Goal: Feedback & Contribution: Contribute content

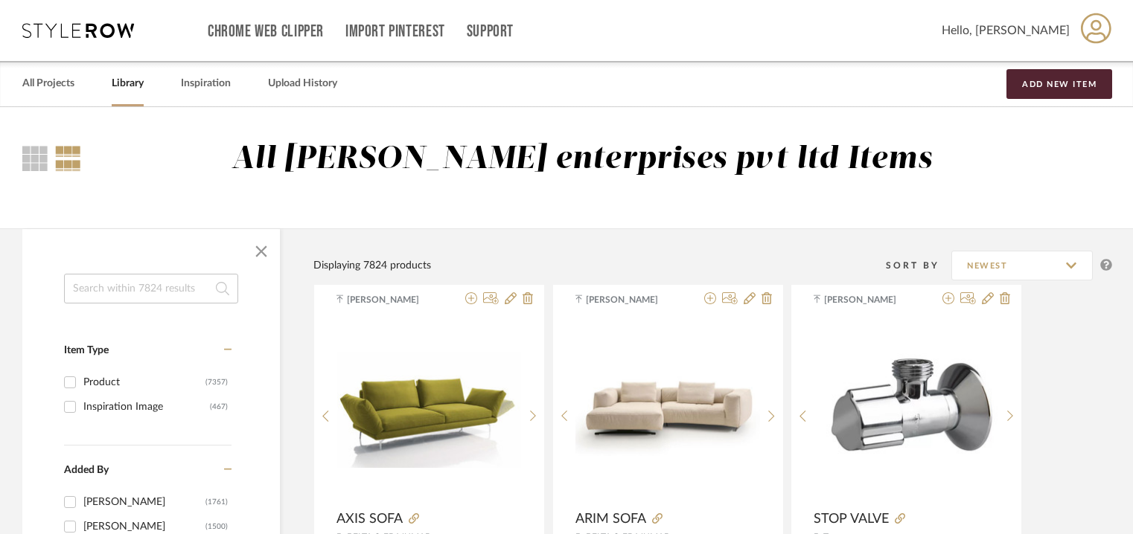
click at [1068, 94] on button "Add New Item" at bounding box center [1059, 84] width 106 height 30
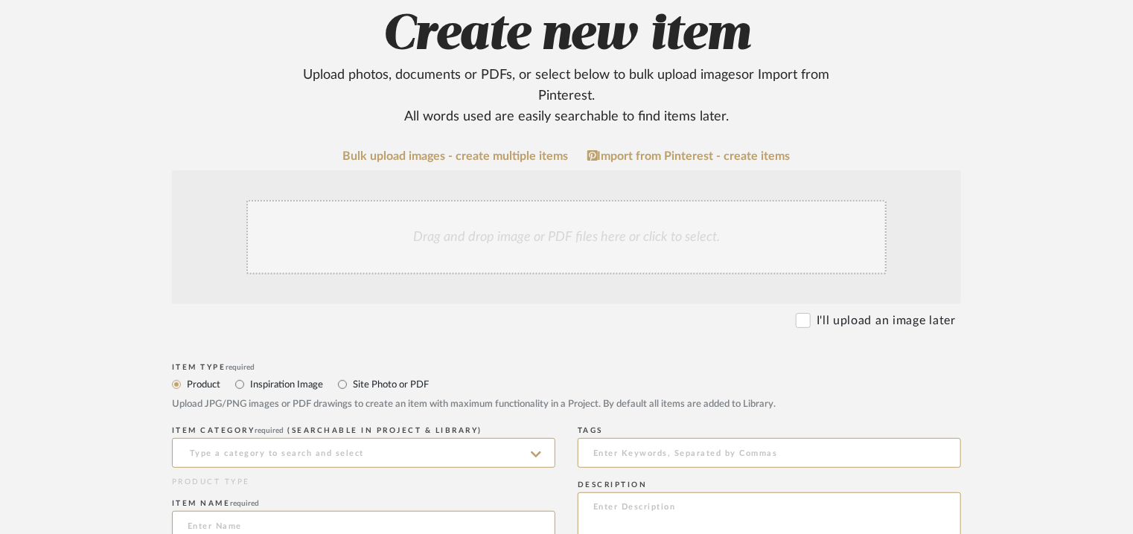
scroll to position [298, 0]
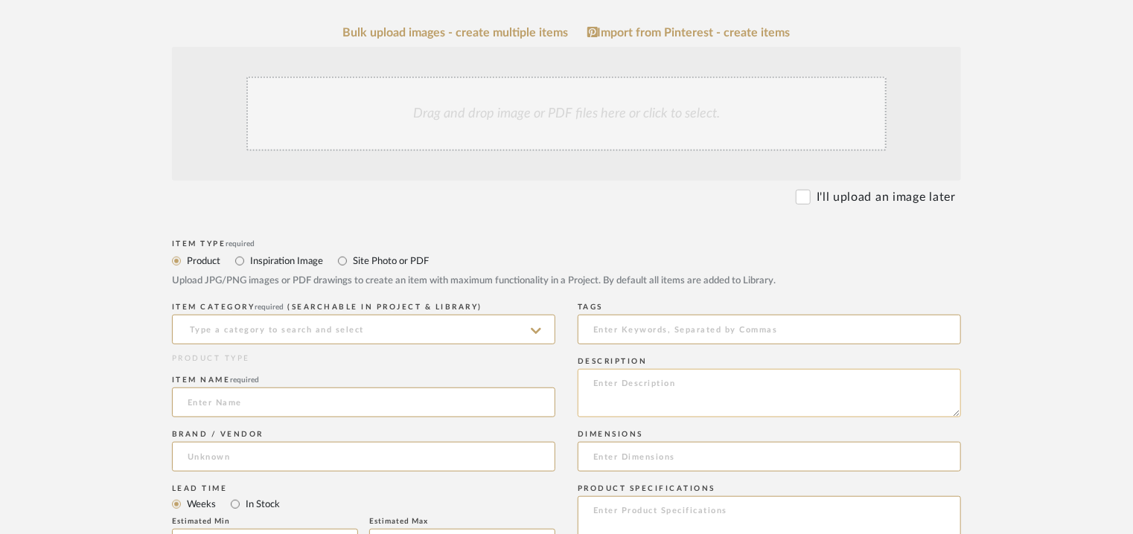
paste textarea "Type: Sofa - Cool Designer : Arbel Dimensions : W156 x D 97 x H 82cm/ SH/44/ Ar…"
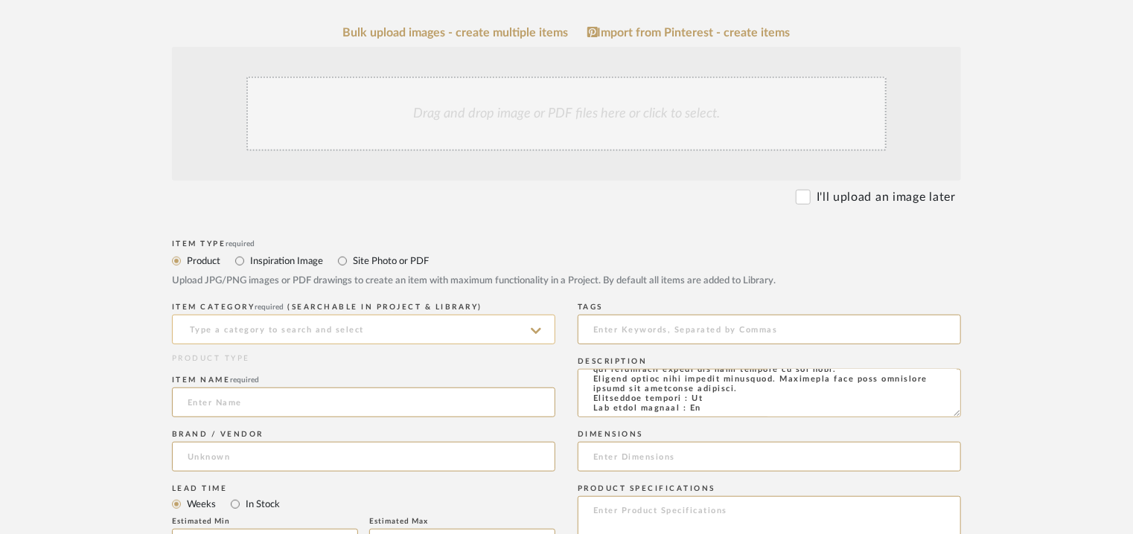
type textarea "Type: Sofa - Cool Designer : Arbel Dimensions : W156 x D 97 x H 82cm/ SH/44/ Ar…"
click at [333, 330] on input at bounding box center [363, 330] width 383 height 30
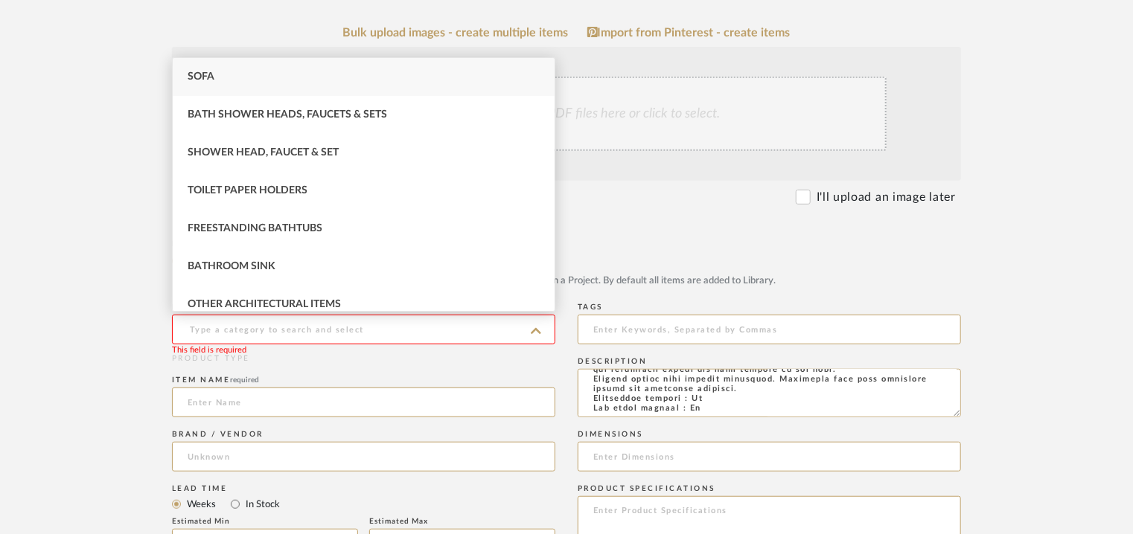
click at [225, 69] on div "Sofa" at bounding box center [364, 77] width 382 height 38
type input "Sofa"
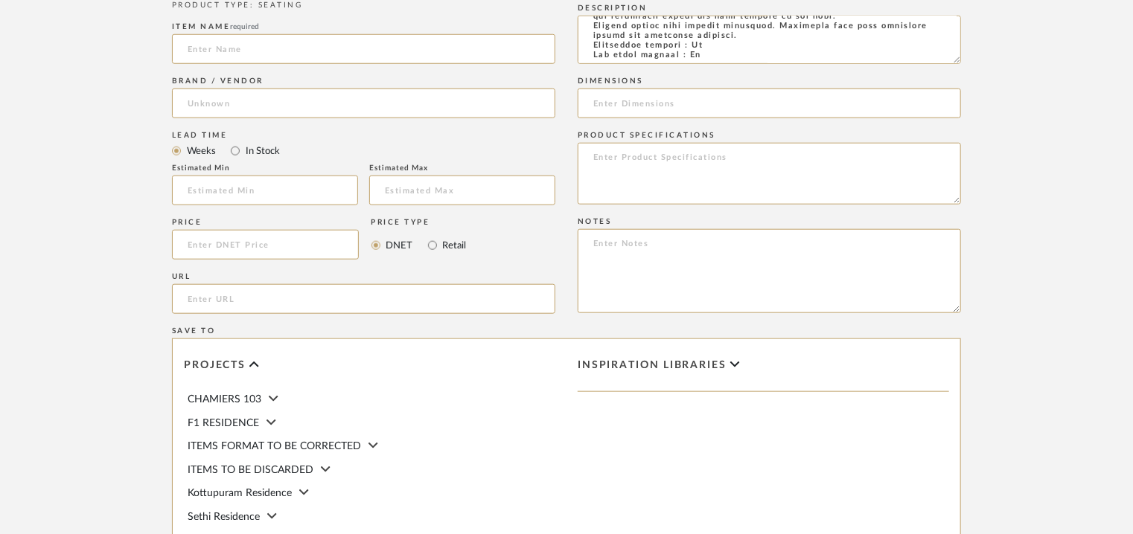
scroll to position [670, 0]
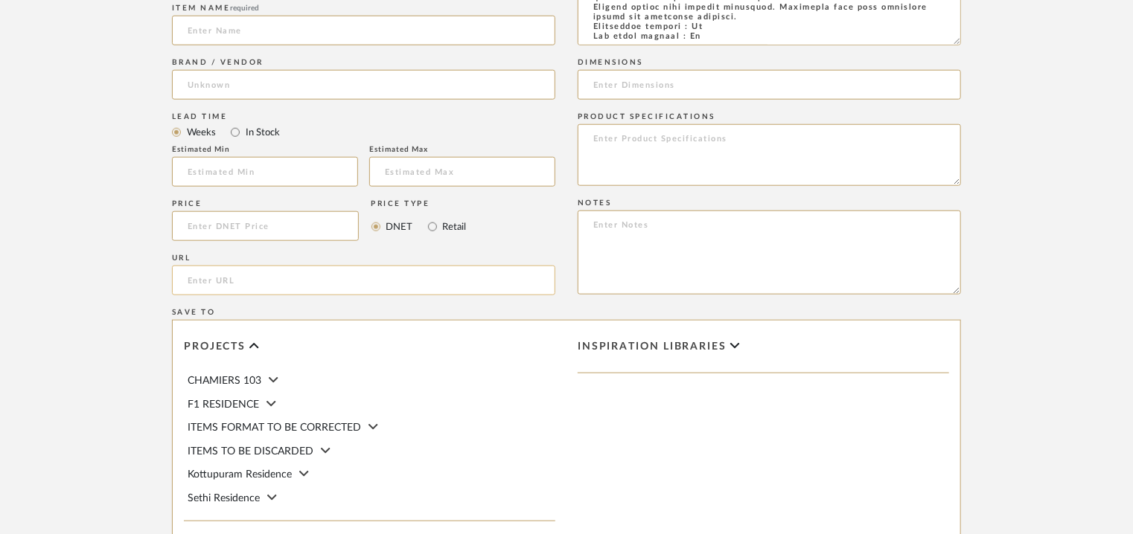
paste input "[URL][DOMAIN_NAME]"
type input "[URL][DOMAIN_NAME]"
click at [278, 74] on input at bounding box center [363, 85] width 383 height 30
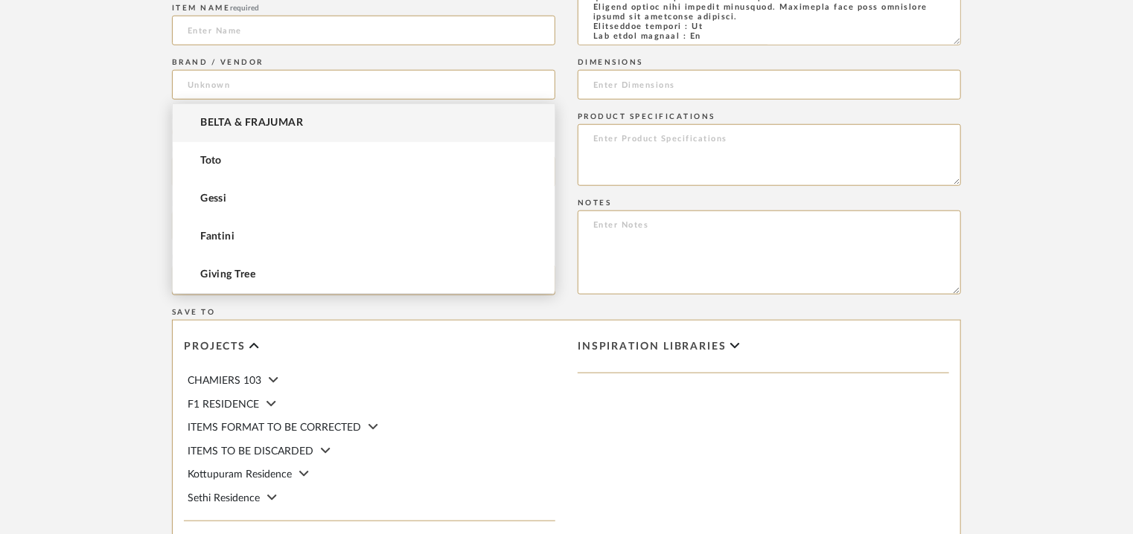
click at [249, 117] on mat-option "BELTA & FRAJUMAR" at bounding box center [364, 123] width 382 height 38
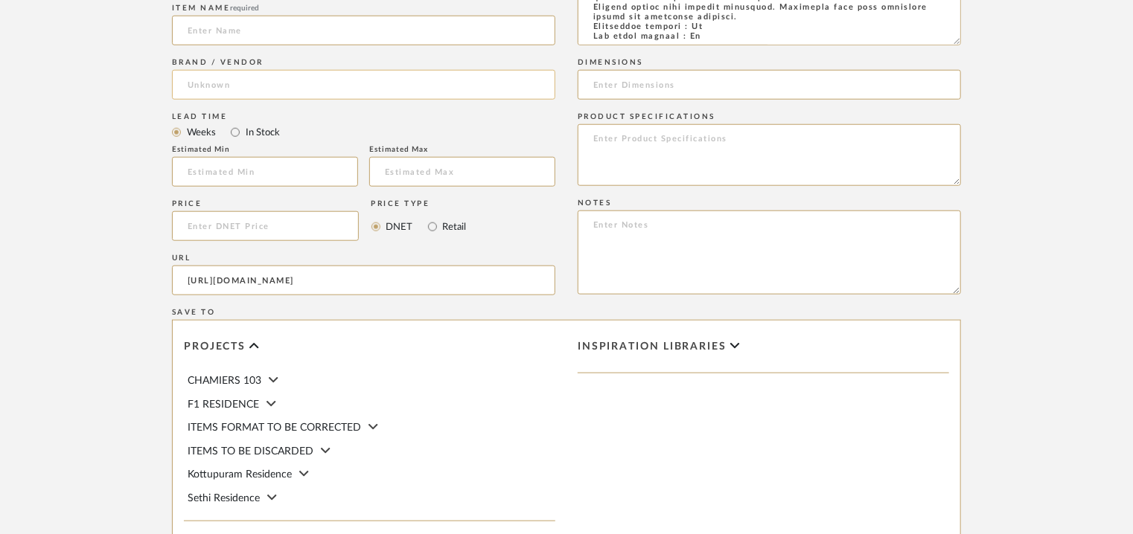
type input "BELTA & FRAJUMAR"
click at [250, 167] on input at bounding box center [265, 172] width 186 height 30
type input "7"
click at [375, 16] on input at bounding box center [363, 31] width 383 height 30
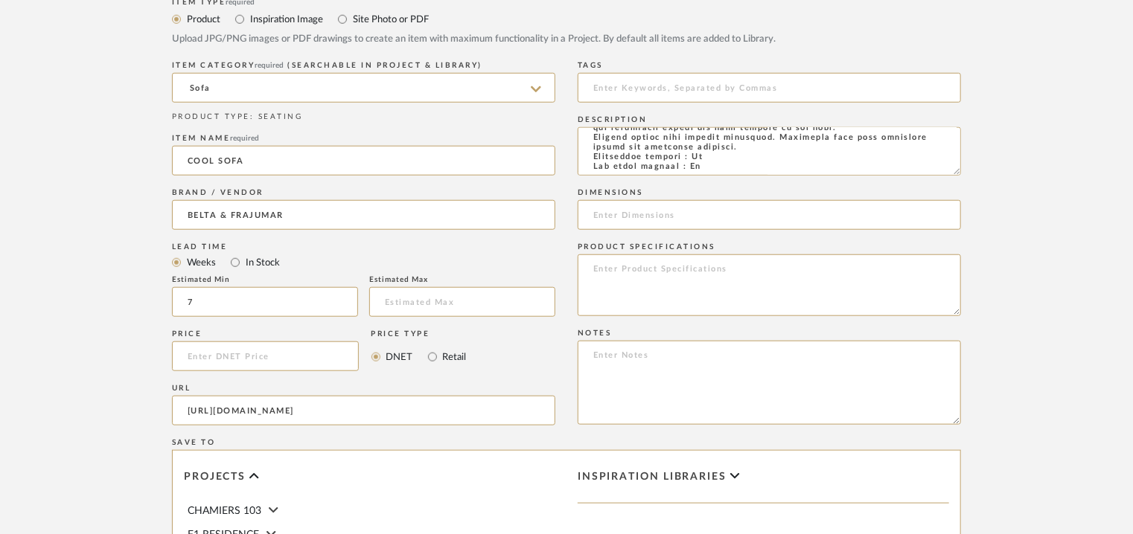
scroll to position [521, 0]
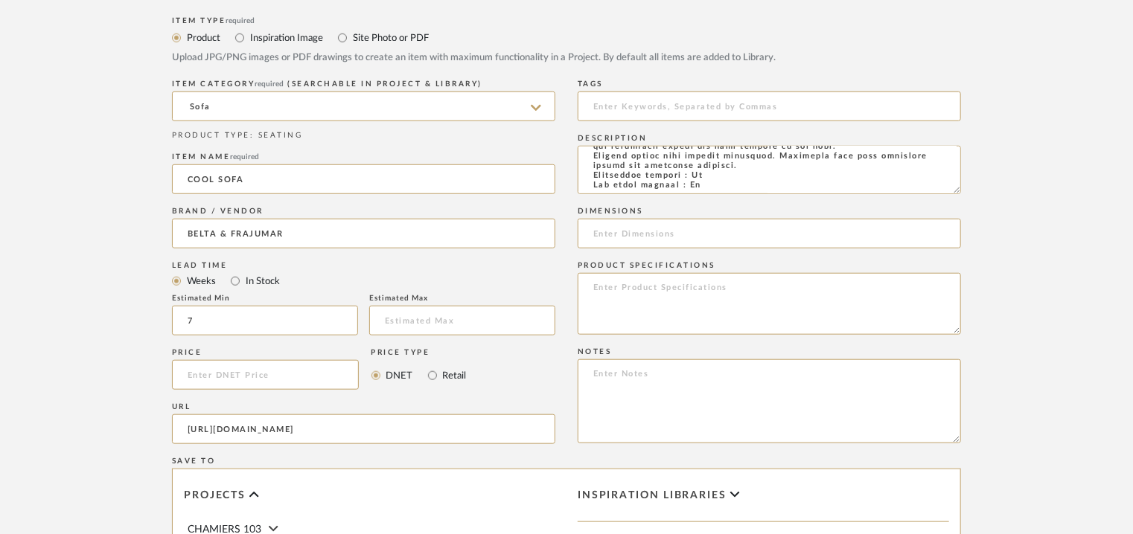
type input "COOL SOFA"
drag, startPoint x: 686, startPoint y: 109, endPoint x: 674, endPoint y: 115, distance: 14.0
click at [685, 110] on input at bounding box center [769, 107] width 383 height 30
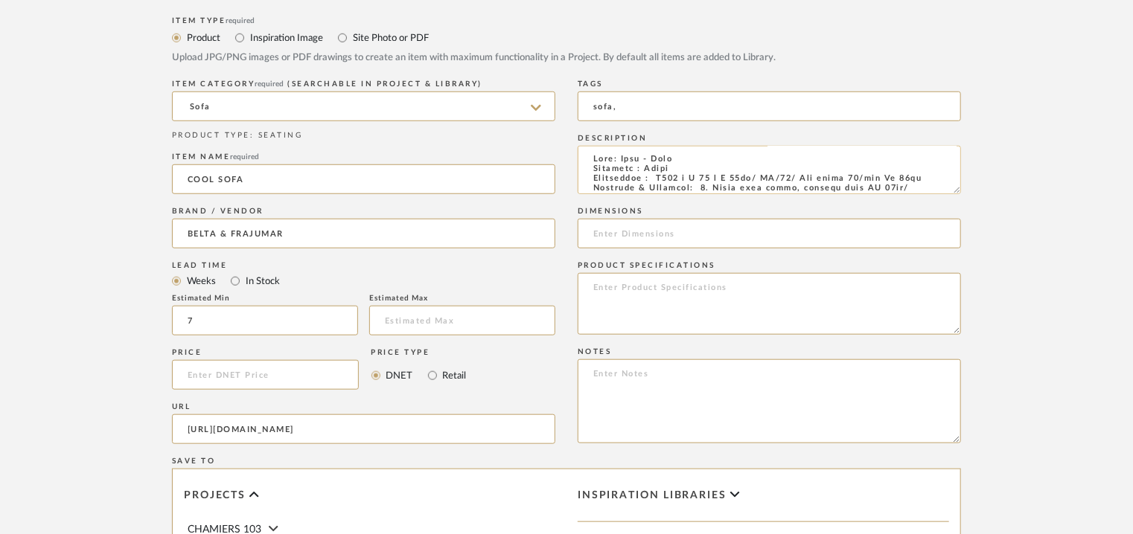
scroll to position [0, 0]
type input "sofa,"
drag, startPoint x: 661, startPoint y: 179, endPoint x: 935, endPoint y: 179, distance: 273.9
click at [935, 179] on textarea at bounding box center [769, 170] width 383 height 48
click at [619, 233] on input at bounding box center [769, 234] width 383 height 30
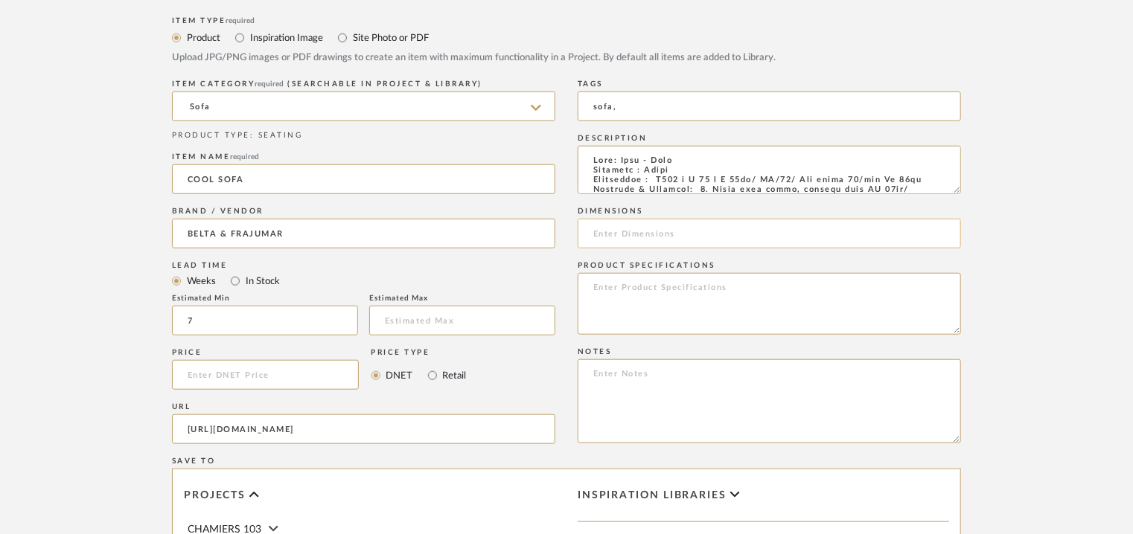
paste input "W156 x D 97 x H 82cm/ SH/44/ Arm depth 66/arm Ht"
type input "W156 x D 97 x H 82cm/ SH/44/ Arm depth 66/arm Ht 58cm"
paste textarea "Price: € na Lead time: 45days Customizable : Na 3D available : No BIM available…"
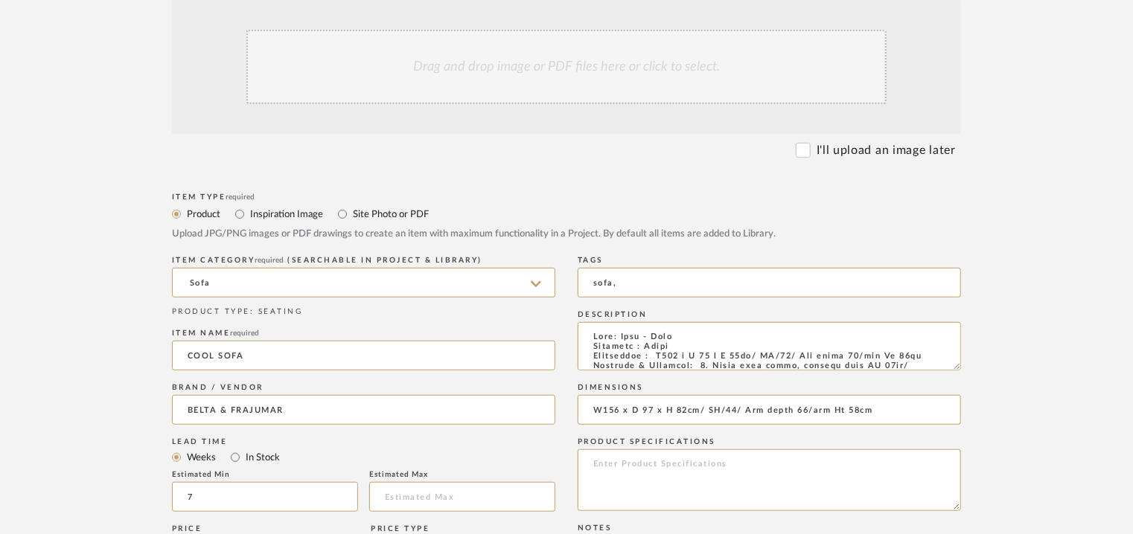
scroll to position [149, 0]
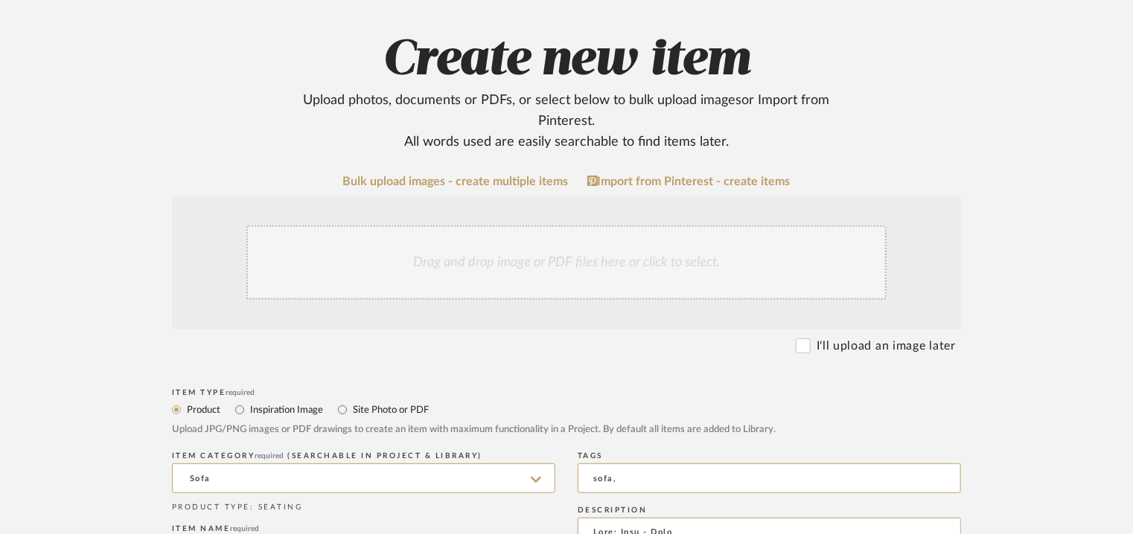
type textarea "Price: € na Lead time: 45days Customizable : Na 3D available : No BIM available…"
click at [551, 249] on div "Drag and drop image or PDF files here or click to select." at bounding box center [566, 263] width 640 height 74
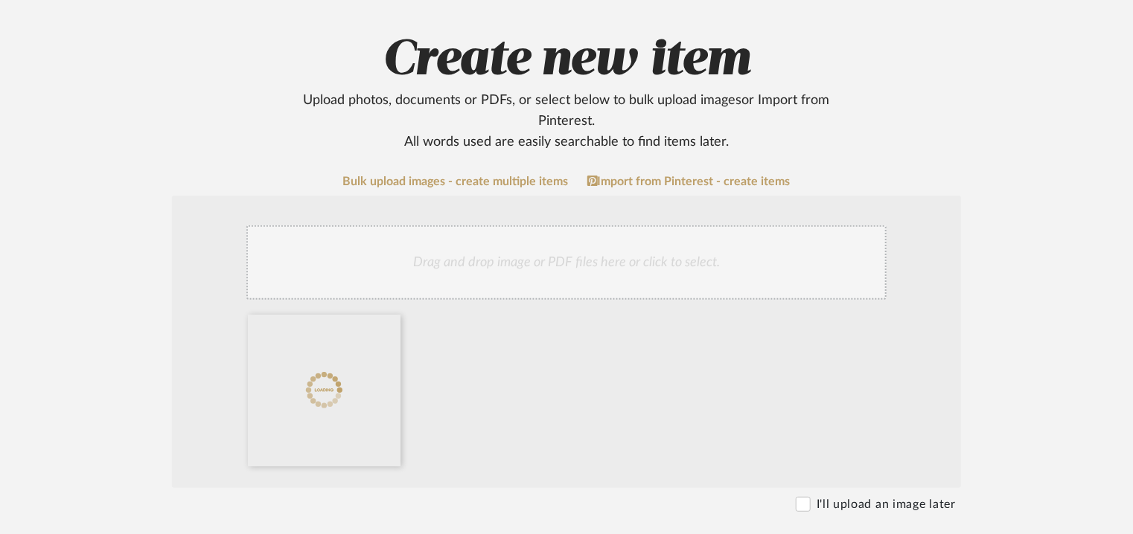
click at [599, 242] on div "Drag and drop image or PDF files here or click to select." at bounding box center [566, 263] width 640 height 74
click at [575, 256] on div "Drag and drop image or PDF files here or click to select." at bounding box center [566, 263] width 640 height 74
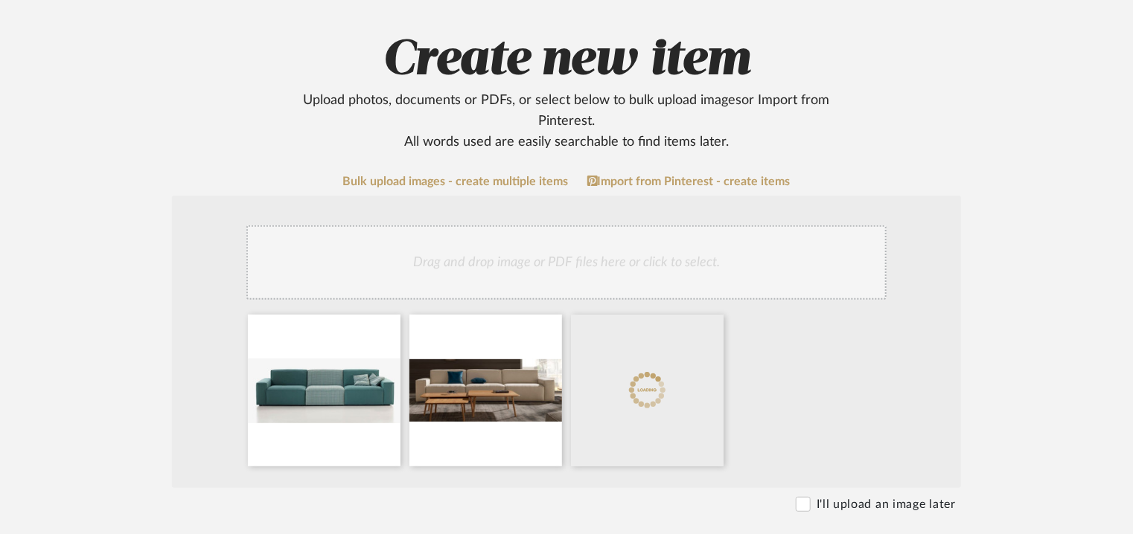
click at [679, 262] on div "Drag and drop image or PDF files here or click to select." at bounding box center [566, 263] width 640 height 74
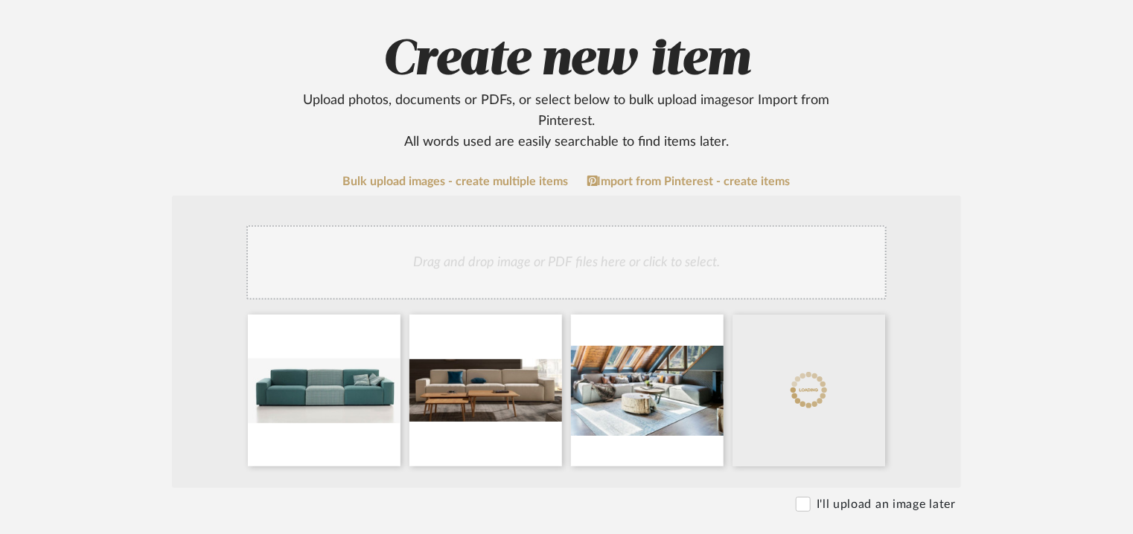
click at [753, 259] on div "Drag and drop image or PDF files here or click to select." at bounding box center [566, 263] width 640 height 74
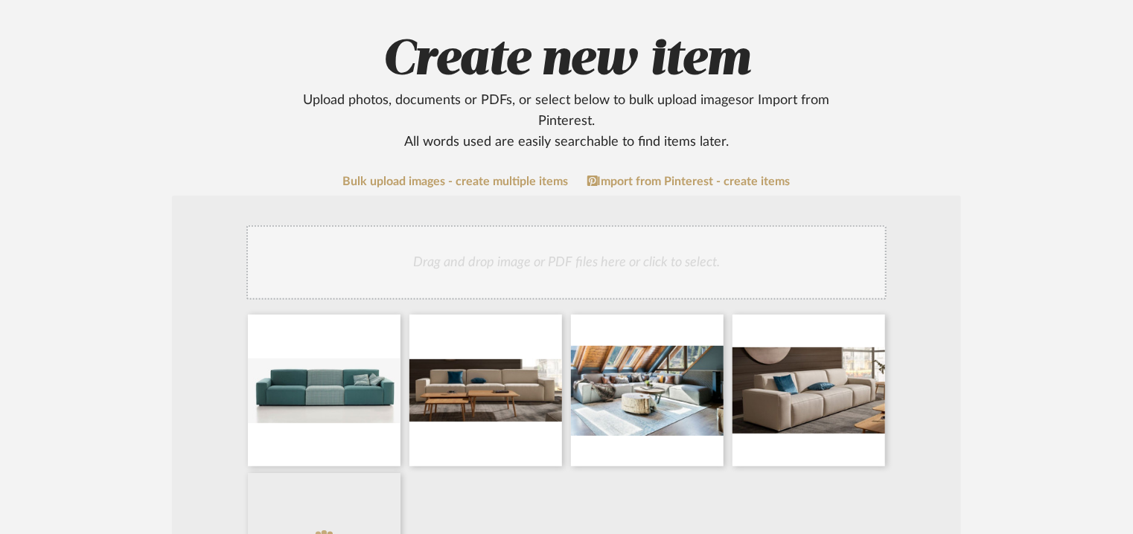
click at [750, 276] on div "Drag and drop image or PDF files here or click to select." at bounding box center [566, 263] width 640 height 74
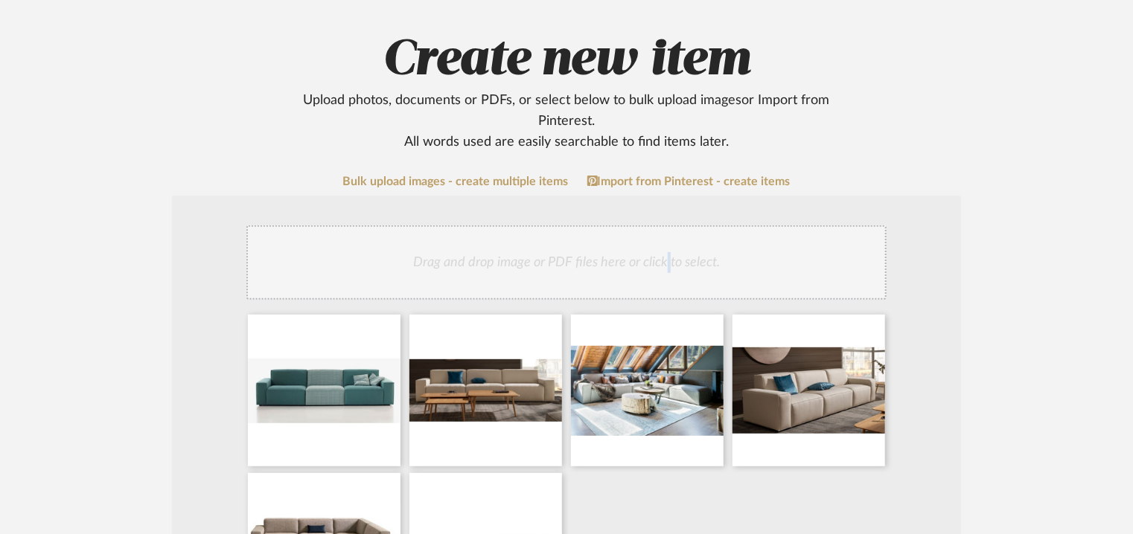
click at [668, 273] on div "Drag and drop image or PDF files here or click to select." at bounding box center [566, 263] width 640 height 74
click at [601, 260] on div "Drag and drop image or PDF files here or click to select." at bounding box center [566, 263] width 640 height 74
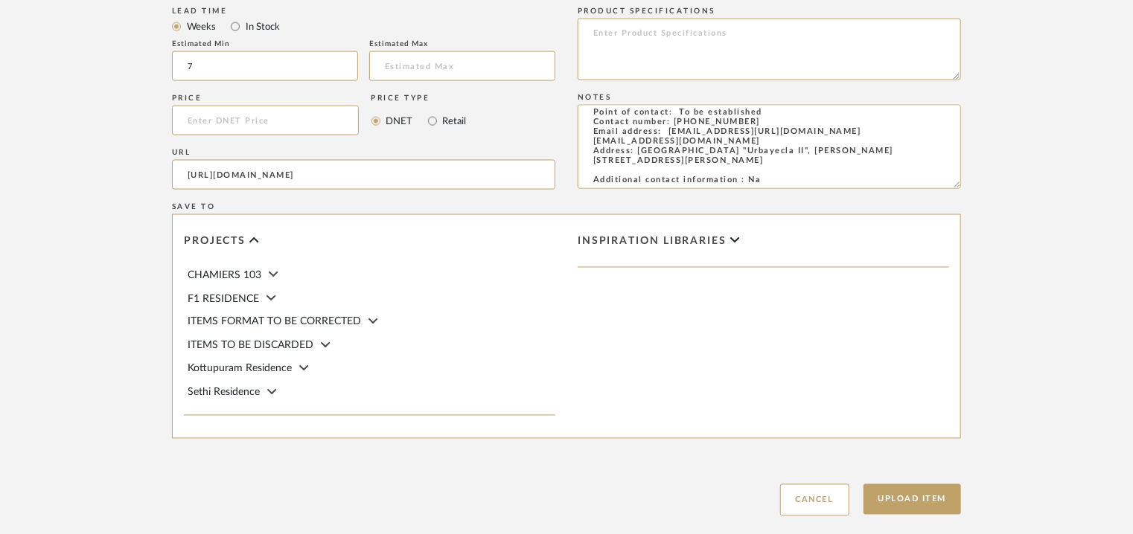
scroll to position [1180, 0]
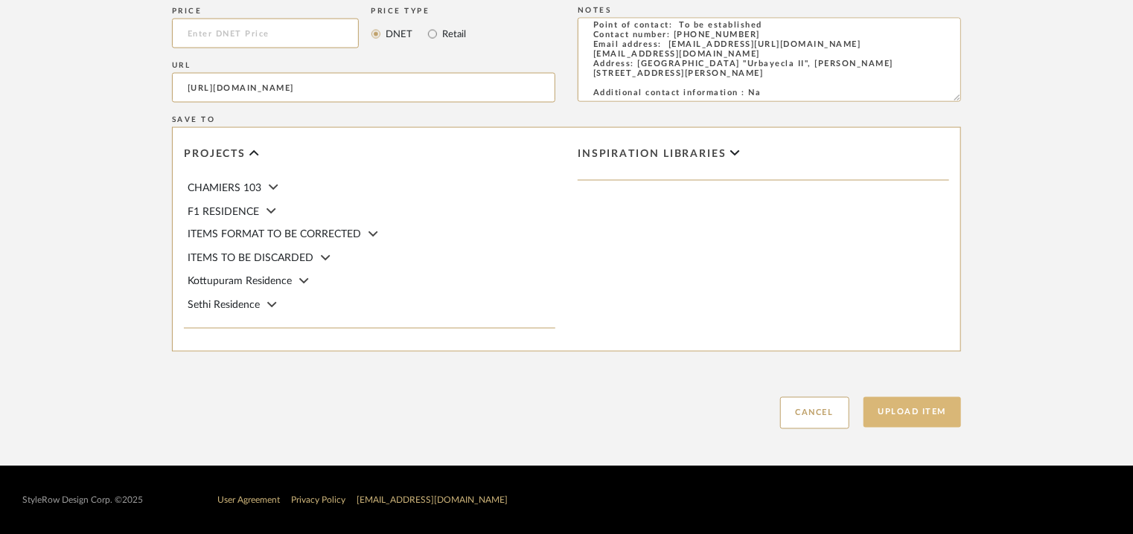
click at [901, 418] on button "Upload Item" at bounding box center [912, 412] width 98 height 31
